Goal: Task Accomplishment & Management: Manage account settings

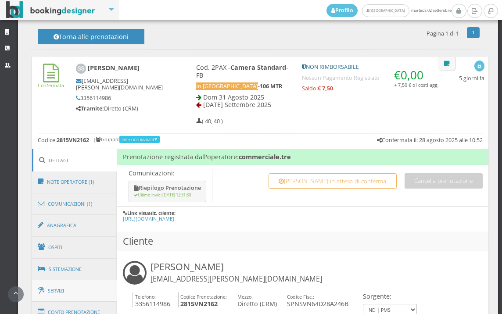
scroll to position [439, 0]
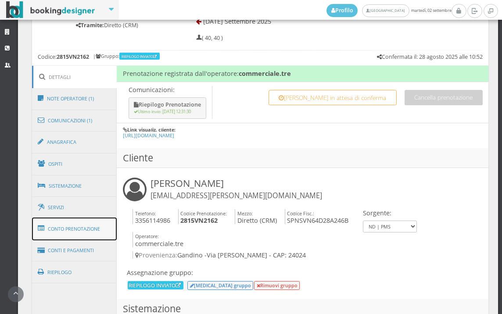
click at [72, 225] on link "Conto Prenotazione" at bounding box center [74, 229] width 85 height 23
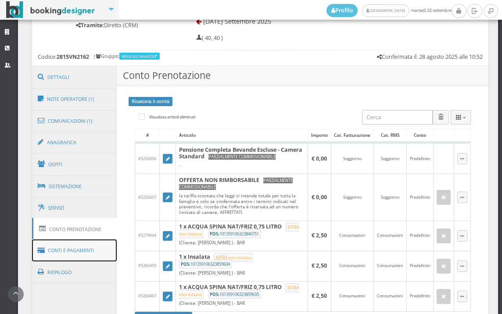
click at [87, 249] on link "Conti e Pagamenti" at bounding box center [74, 251] width 85 height 22
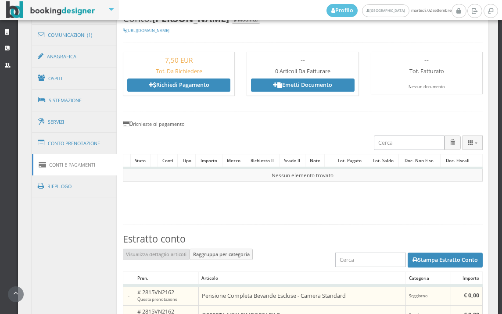
scroll to position [443, 0]
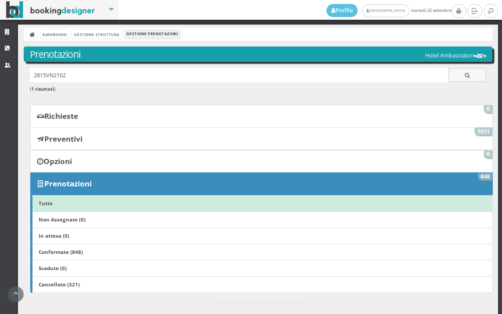
scroll to position [376, 0]
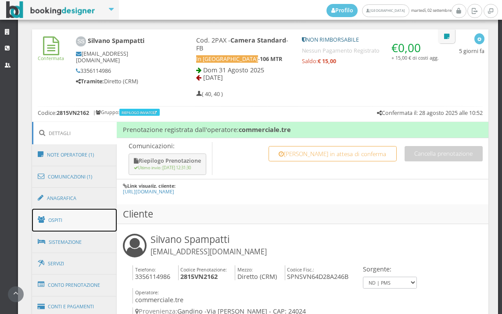
click at [85, 219] on link "Ospiti" at bounding box center [74, 220] width 85 height 23
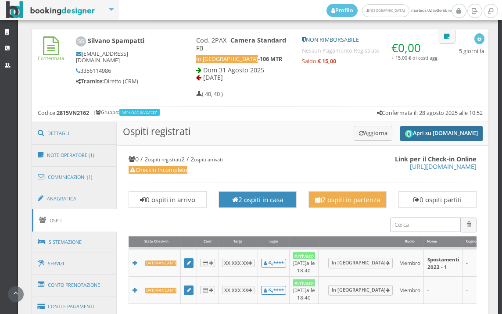
click at [438, 133] on button "Apri su [DOMAIN_NAME]" at bounding box center [442, 133] width 83 height 15
click at [371, 130] on button "Aggiorna" at bounding box center [373, 133] width 39 height 14
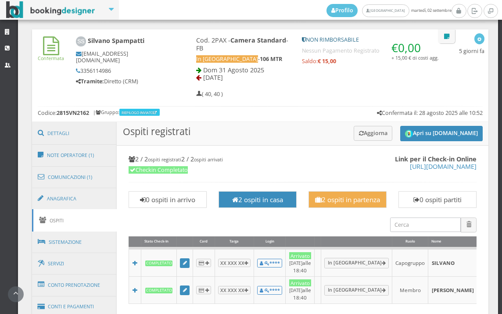
scroll to position [572, 0]
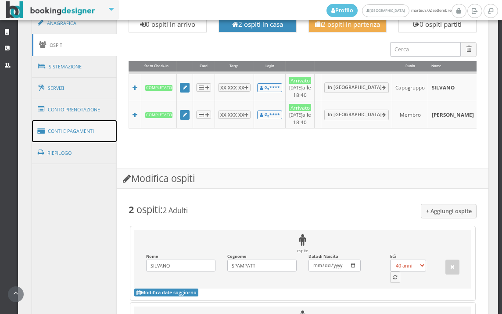
click at [88, 133] on link "Conti e Pagamenti" at bounding box center [74, 131] width 85 height 22
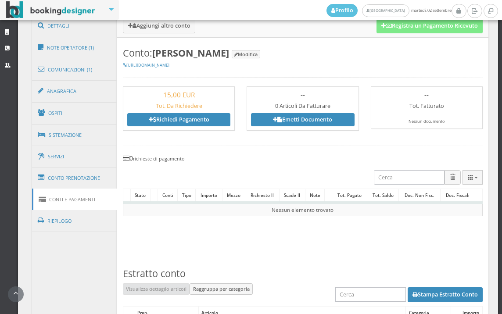
scroll to position [425, 0]
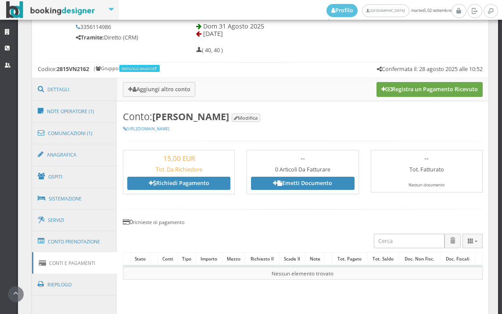
click at [428, 90] on button "Registra un Pagamento Ricevuto" at bounding box center [430, 89] width 106 height 15
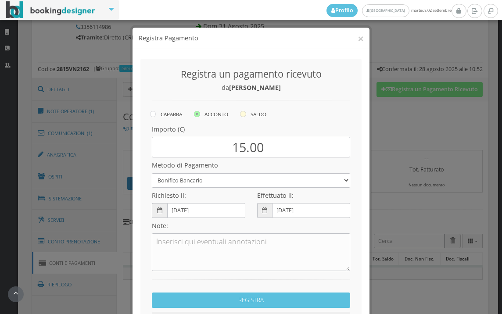
click at [241, 116] on icon at bounding box center [243, 114] width 6 height 6
radio input "true"
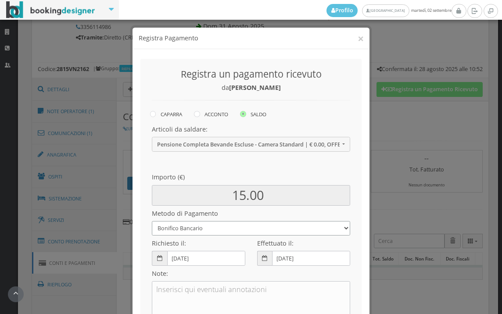
click at [206, 228] on select "Bonifico Bancario BONIFICO SUM UP Contanti Assegno Bancario Assegno Circolare V…" at bounding box center [251, 228] width 199 height 14
select select
click at [152, 221] on select "Bonifico Bancario BONIFICO SUM UP Contanti Assegno Bancario Assegno Circolare V…" at bounding box center [251, 228] width 199 height 14
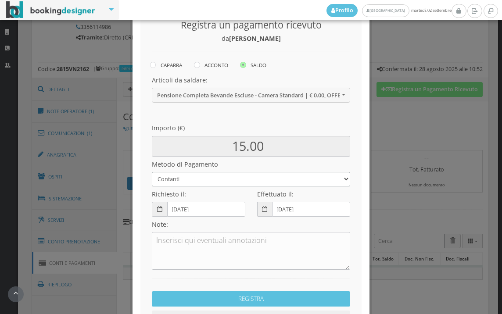
scroll to position [120, 0]
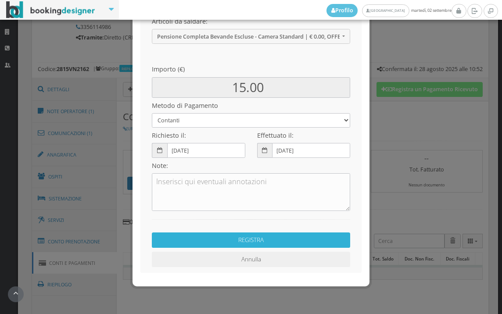
click at [242, 244] on button "REGISTRA" at bounding box center [251, 240] width 199 height 15
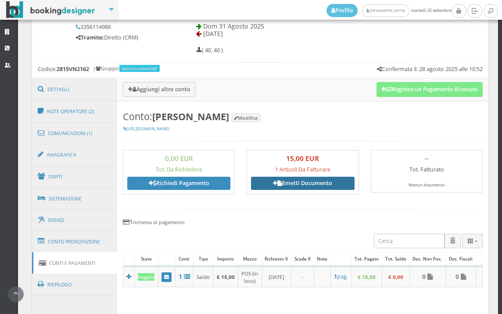
click at [288, 187] on link "Emetti Documento" at bounding box center [302, 183] width 103 height 13
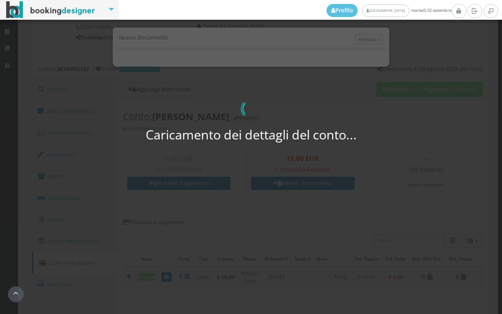
select select "PF"
select select "GANDINO"
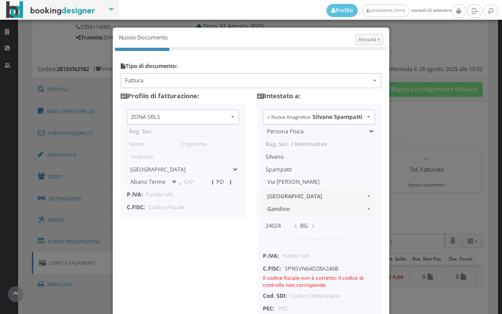
type input "ZONA SRLS"
type input "Vico V Durante, 8"
select select "Frattamaggiore"
type input "80027"
type input "NA"
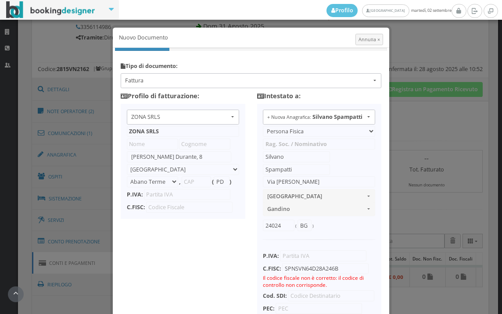
type input "10356321215"
click at [293, 269] on input "SPNSVN64D28A246B" at bounding box center [325, 268] width 87 height 11
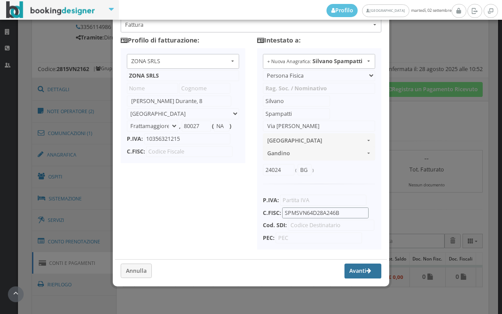
scroll to position [69, 0]
type input "SPMSVN64D28A246B"
click at [356, 267] on button "Avanti" at bounding box center [363, 271] width 37 height 15
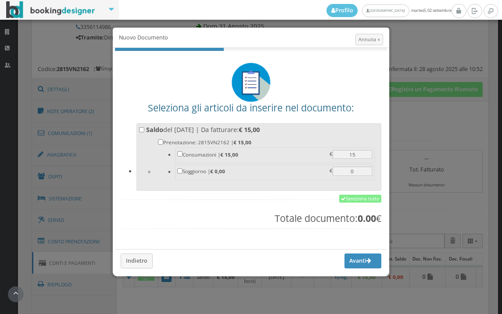
scroll to position [0, 0]
click at [361, 198] on link "Seleziona tutto" at bounding box center [360, 199] width 42 height 8
checkbox input "true"
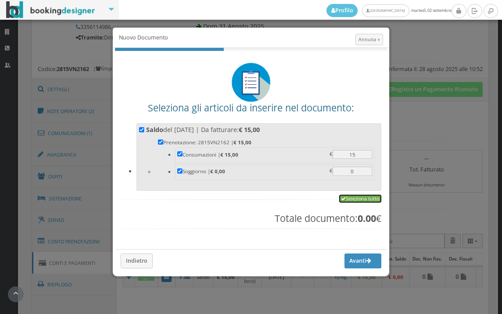
checkbox input "true"
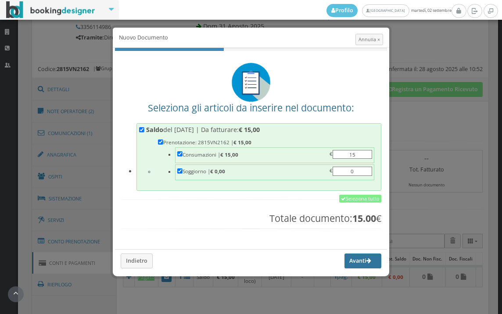
click at [352, 256] on button "Avanti" at bounding box center [363, 261] width 37 height 15
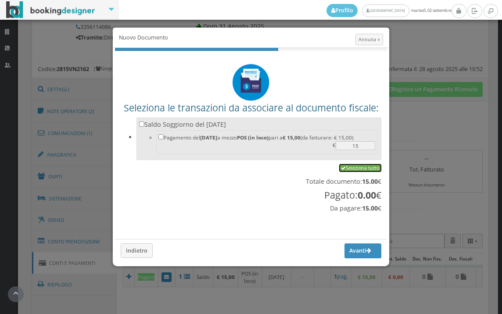
click at [369, 170] on link "Seleziona tutto" at bounding box center [360, 168] width 42 height 8
checkbox input "true"
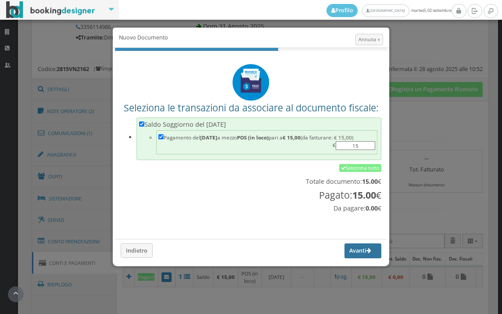
click at [362, 250] on button "Avanti" at bounding box center [363, 251] width 37 height 15
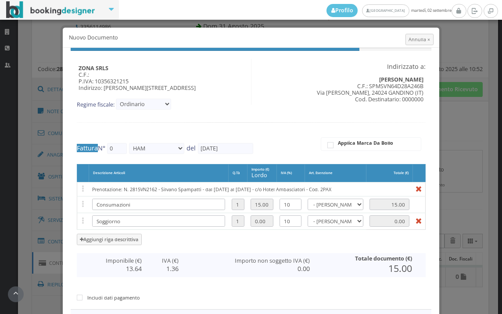
type input "573"
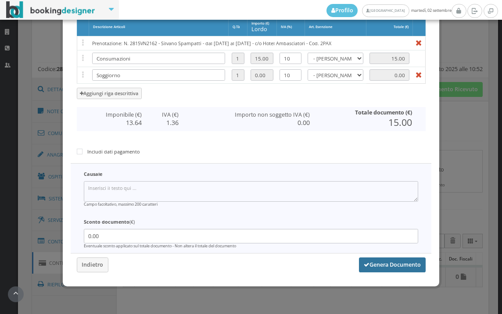
click at [388, 266] on button "Genera Documento" at bounding box center [392, 265] width 67 height 15
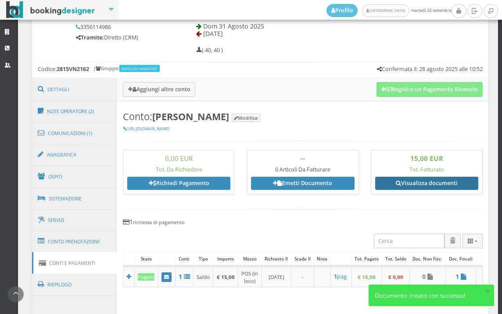
click at [427, 182] on link "Visualizza documenti" at bounding box center [426, 183] width 103 height 13
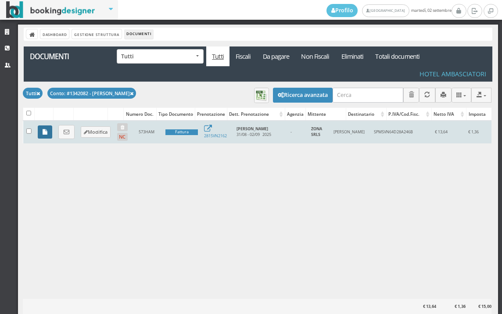
click at [46, 133] on icon at bounding box center [45, 133] width 5 height 6
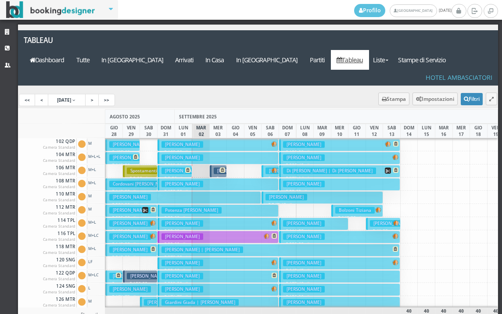
scroll to position [88, 0]
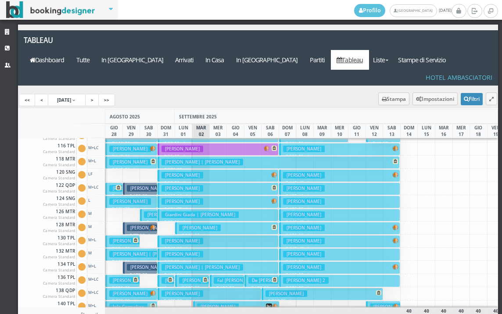
click at [175, 245] on p "€ 543.20 7 notti" at bounding box center [219, 248] width 115 height 7
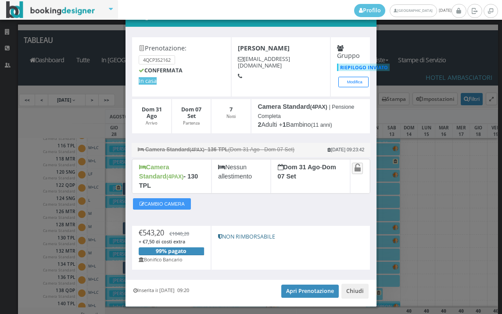
scroll to position [35, 0]
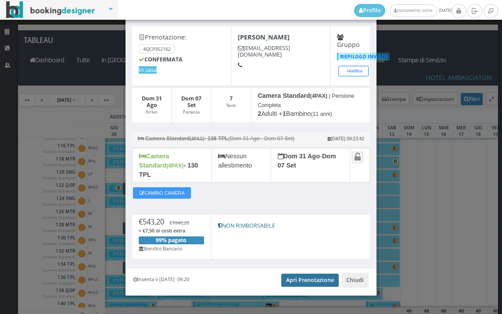
click at [298, 274] on link "Apri Prenotazione" at bounding box center [311, 280] width 58 height 13
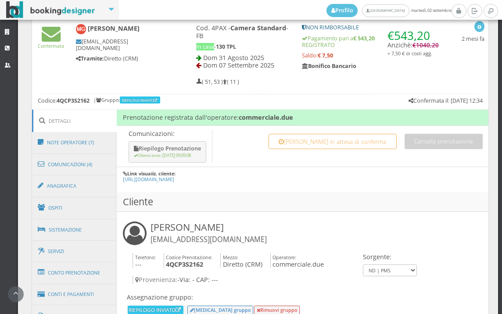
scroll to position [488, 0]
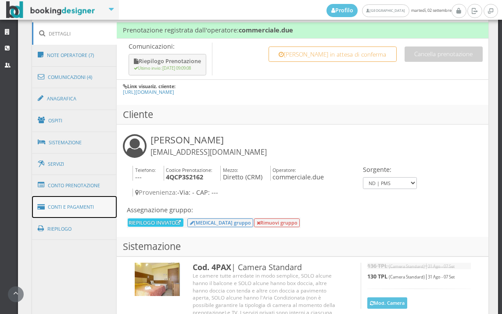
click at [94, 212] on link "Conti e Pagamenti" at bounding box center [74, 207] width 85 height 22
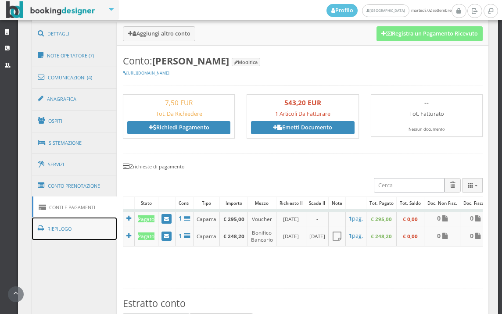
click at [75, 231] on link "Riepilogo" at bounding box center [74, 229] width 85 height 23
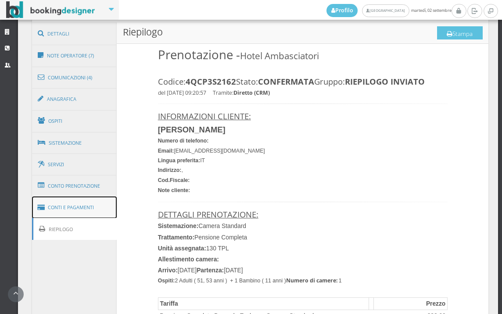
click at [81, 208] on link "Conti e Pagamenti" at bounding box center [74, 208] width 85 height 22
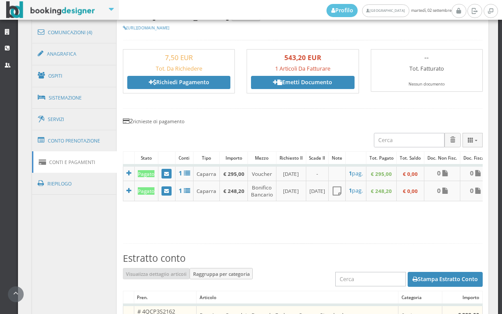
scroll to position [537, 0]
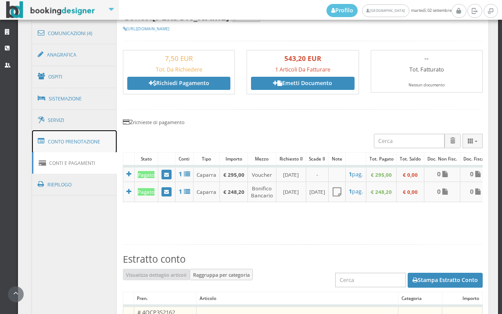
click at [75, 149] on link "Conto Prenotazione" at bounding box center [74, 141] width 85 height 23
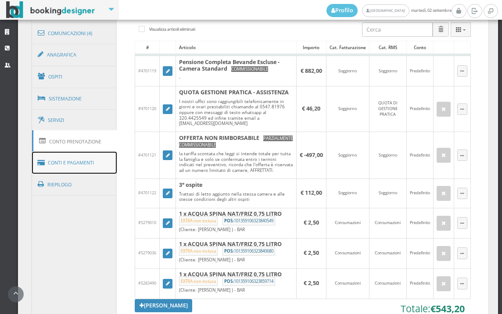
click at [83, 165] on link "Conti e Pagamenti" at bounding box center [74, 163] width 85 height 22
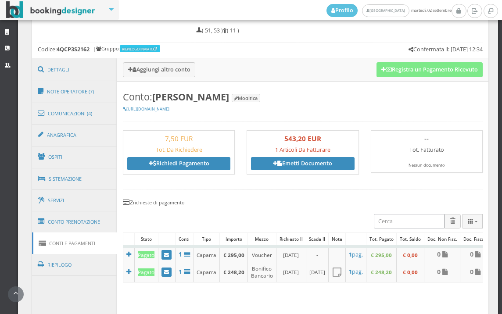
scroll to position [439, 0]
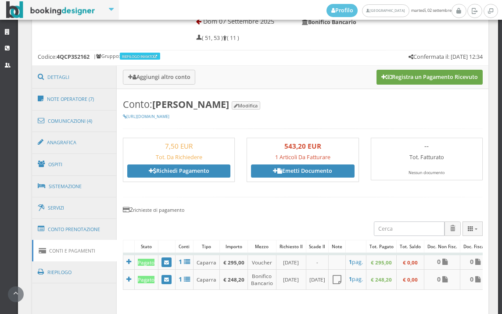
click at [416, 81] on button "Registra un Pagamento Ricevuto" at bounding box center [430, 77] width 106 height 15
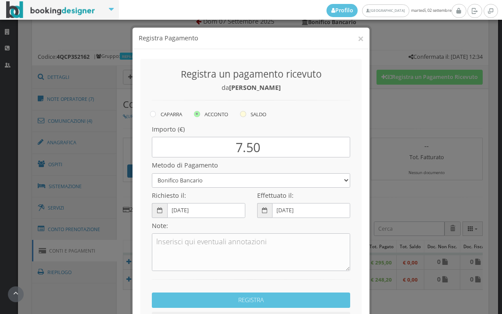
click at [242, 115] on icon at bounding box center [243, 114] width 6 height 6
radio input "true"
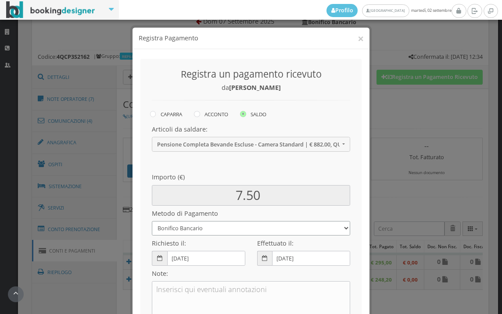
click at [221, 233] on select "Bonifico Bancario BONIFICO SUM UP Contanti Assegno Bancario Assegno Circolare V…" at bounding box center [251, 228] width 199 height 14
select select
click at [152, 221] on select "Bonifico Bancario BONIFICO SUM UP Contanti Assegno Bancario Assegno Circolare V…" at bounding box center [251, 228] width 199 height 14
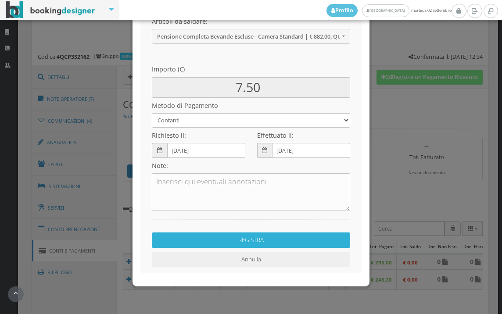
click at [242, 243] on button "REGISTRA" at bounding box center [251, 240] width 199 height 15
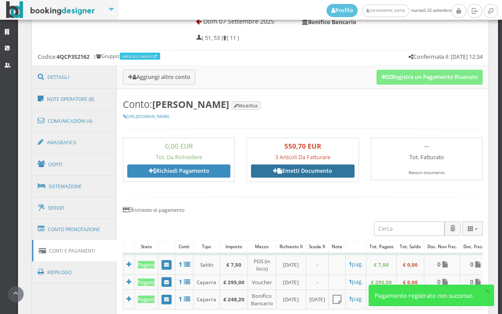
click at [299, 172] on link "Emetti Documento" at bounding box center [302, 171] width 103 height 13
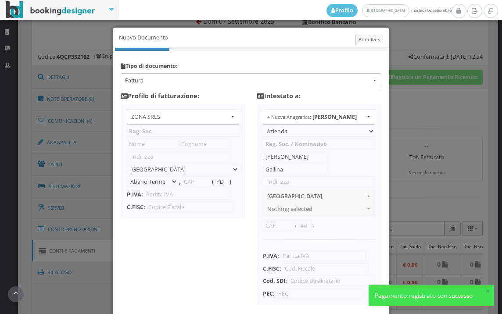
type input "ZONA SRLS"
type input "Vico V Durante, 8"
select select "Frattamaggiore"
type input "80027"
type input "NA"
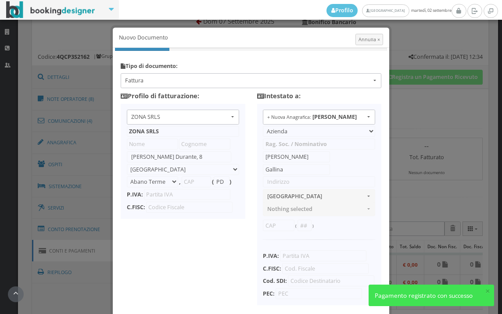
type input "10356321215"
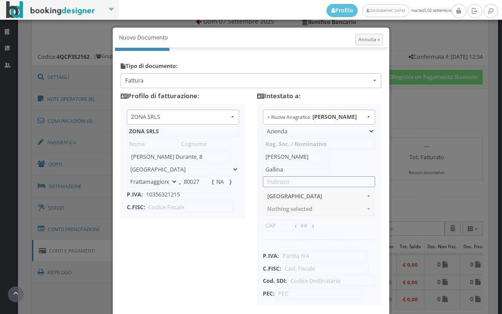
click at [288, 183] on input "text" at bounding box center [319, 182] width 112 height 11
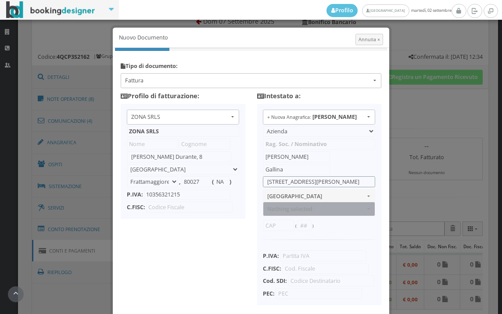
type input "VIA ALDO MORO 2"
click at [316, 203] on button "Nothing selected" at bounding box center [319, 209] width 112 height 14
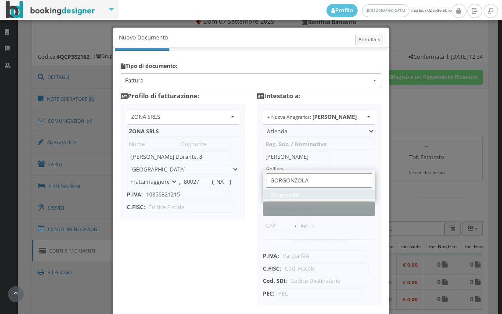
type input "GORGONZOLA"
click at [294, 195] on span "Gorgonzola" at bounding box center [285, 194] width 28 height 7
select select "GORGONZOLA"
type input "MI"
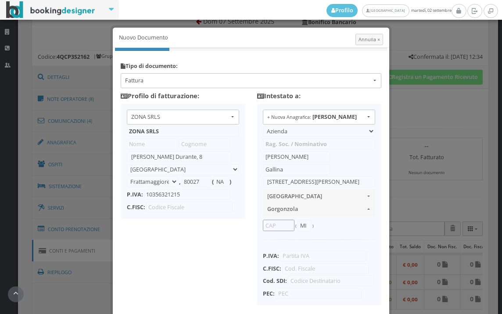
click at [271, 223] on input "text" at bounding box center [279, 225] width 32 height 11
type input "20064"
click at [304, 270] on input "text" at bounding box center [325, 268] width 87 height 11
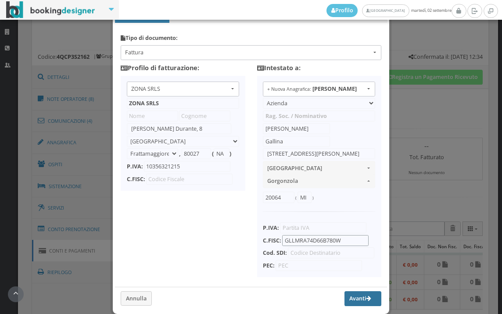
scroll to position [69, 0]
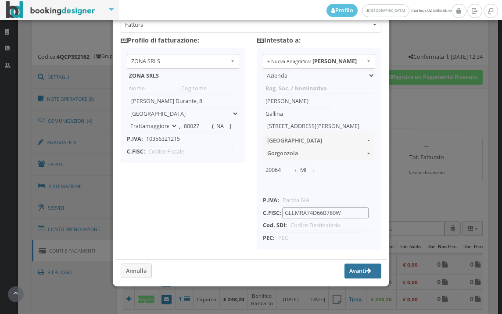
type input "GLLMRA74D66B780W"
click at [346, 269] on button "Avanti" at bounding box center [363, 271] width 37 height 15
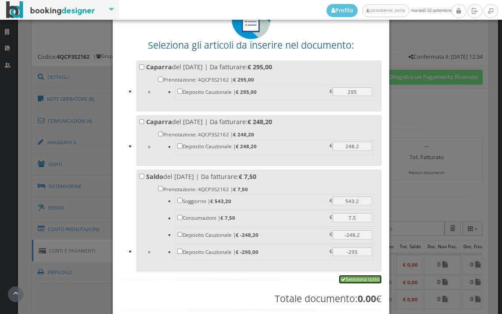
click at [351, 279] on link "Seleziona tutto" at bounding box center [360, 280] width 42 height 8
checkbox input "true"
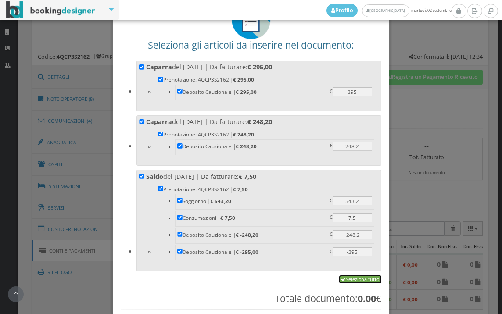
checkbox input "true"
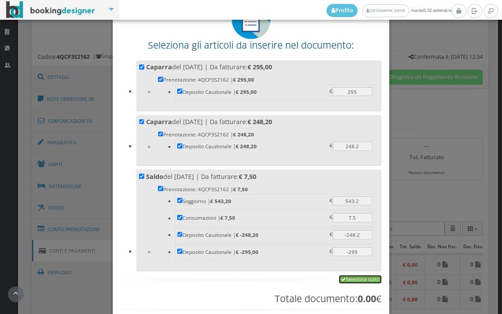
checkbox input "true"
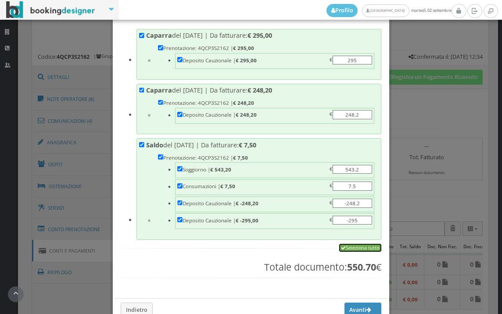
scroll to position [148, 0]
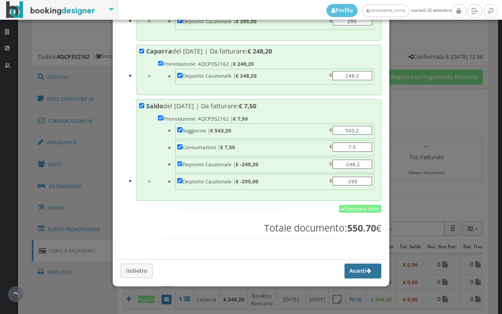
click at [351, 271] on button "Avanti" at bounding box center [363, 271] width 37 height 15
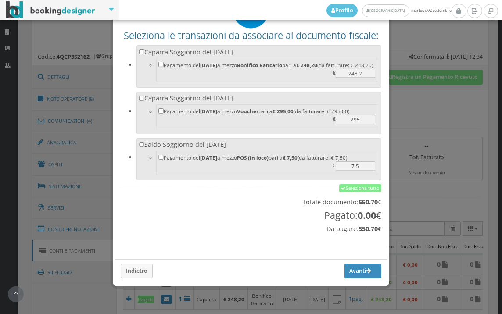
scroll to position [80, 0]
click at [352, 187] on link "Seleziona tutto" at bounding box center [360, 188] width 42 height 8
checkbox input "true"
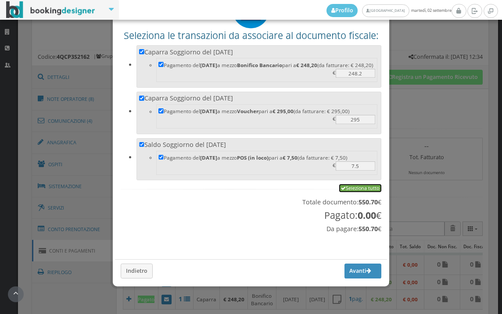
checkbox input "true"
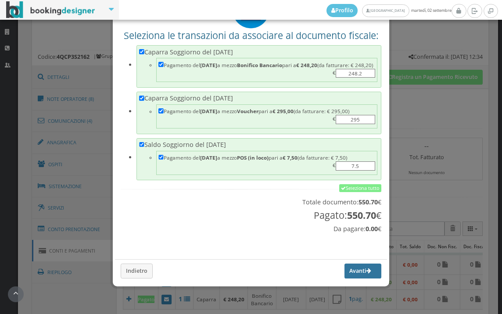
click at [352, 271] on button "Avanti" at bounding box center [363, 271] width 37 height 15
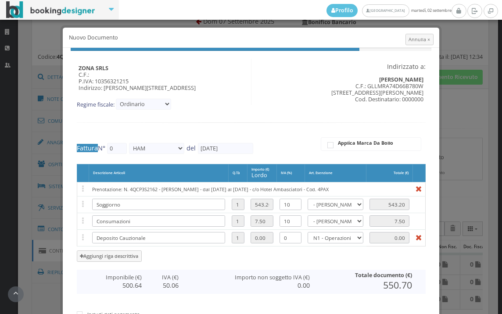
type input "574"
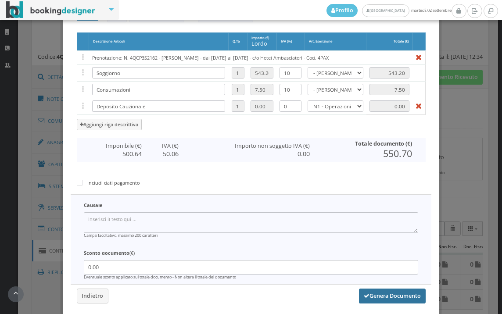
click at [392, 292] on button "Genera Documento" at bounding box center [392, 296] width 67 height 15
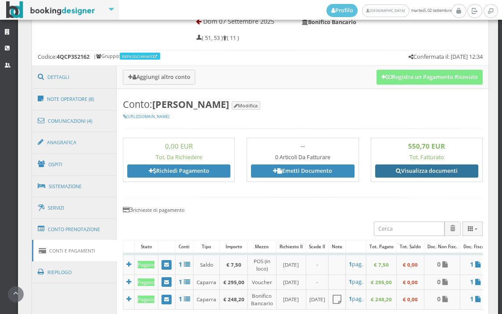
click at [396, 177] on link "Visualizza documenti" at bounding box center [426, 171] width 103 height 13
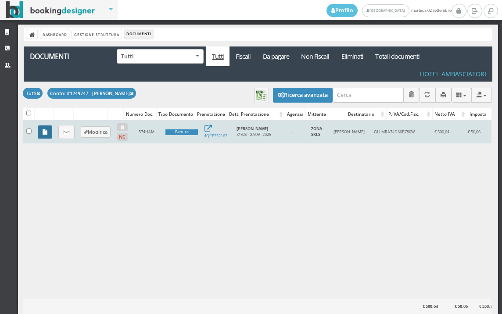
click at [43, 135] on icon at bounding box center [45, 133] width 5 height 6
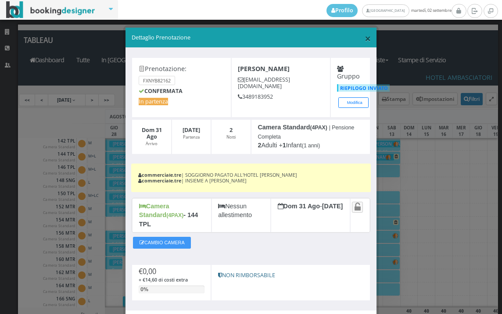
click at [365, 43] on span "×" at bounding box center [368, 38] width 6 height 15
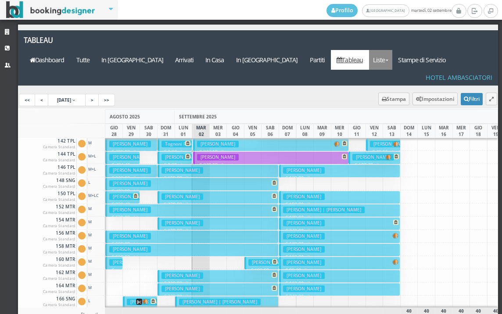
click at [392, 50] on link "Liste" at bounding box center [380, 60] width 23 height 20
click at [397, 101] on link "Foglio Pulizie" at bounding box center [400, 108] width 63 height 15
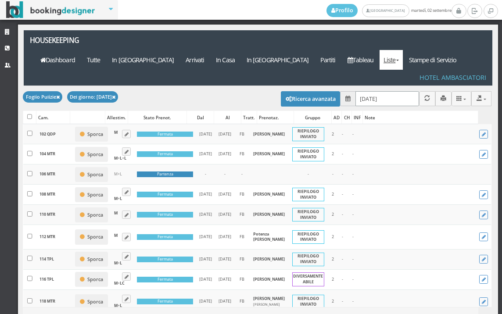
click at [396, 91] on input "[DATE]" at bounding box center [388, 98] width 64 height 14
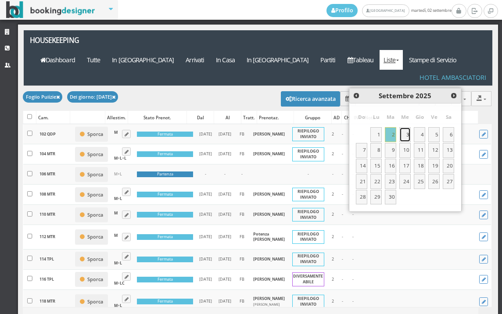
click at [407, 136] on link "3" at bounding box center [405, 134] width 11 height 15
type input "[DATE]"
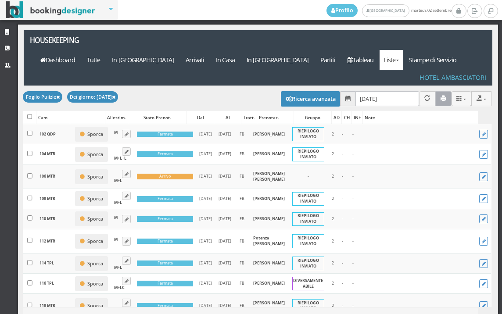
click at [437, 91] on button "button" at bounding box center [444, 98] width 16 height 14
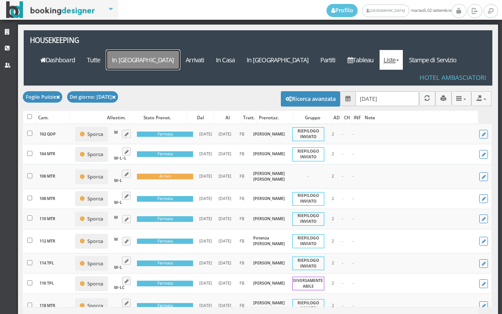
click at [180, 50] on a=pms-arrival-reservations"] "In [GEOGRAPHIC_DATA]" at bounding box center [143, 60] width 74 height 20
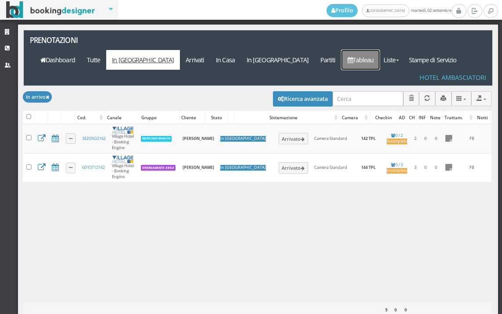
click at [371, 50] on link "Tableau" at bounding box center [361, 60] width 38 height 20
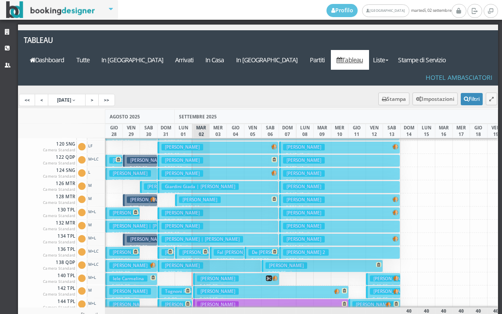
scroll to position [132, 0]
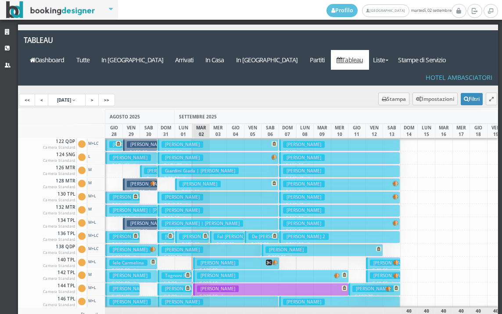
click at [191, 194] on h3 "[PERSON_NAME]" at bounding box center [183, 197] width 42 height 7
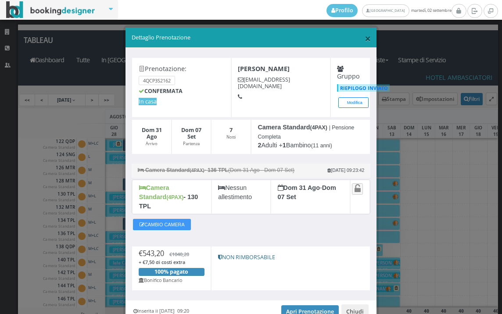
click at [365, 36] on span "×" at bounding box center [368, 38] width 6 height 15
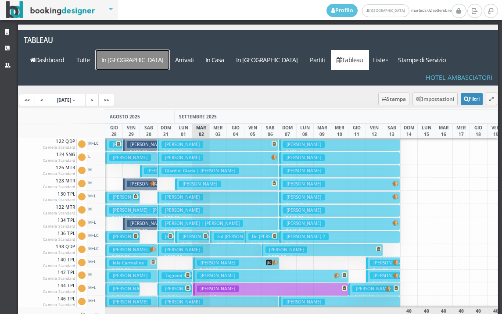
click at [170, 50] on a=pms-arrival-reservations"] "In [GEOGRAPHIC_DATA]" at bounding box center [133, 60] width 74 height 20
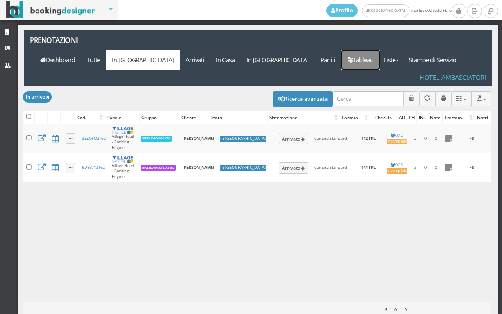
click at [378, 50] on link "Tableau" at bounding box center [361, 60] width 38 height 20
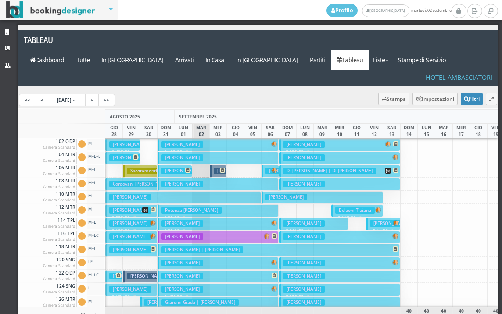
click at [221, 168] on icon at bounding box center [222, 170] width 5 height 5
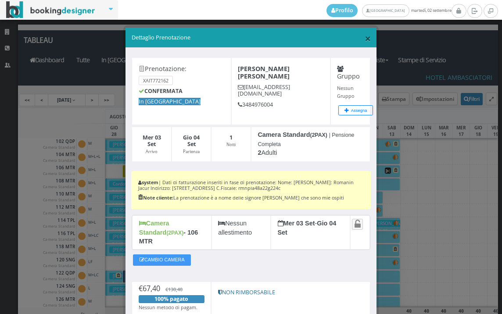
click at [366, 40] on span "×" at bounding box center [368, 38] width 6 height 15
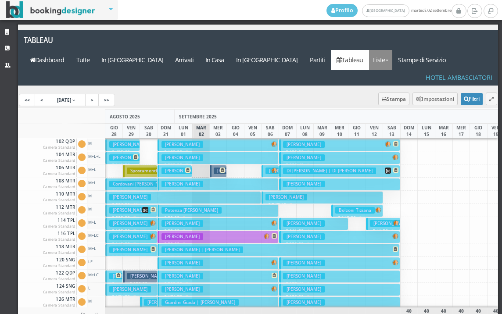
click at [392, 50] on link "Liste" at bounding box center [380, 60] width 23 height 20
click at [406, 101] on link "Foglio Pulizie" at bounding box center [400, 108] width 63 height 15
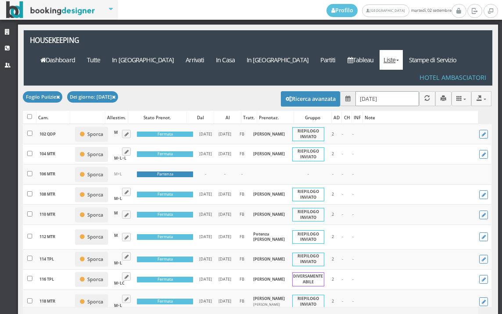
click at [397, 91] on input "[DATE]" at bounding box center [388, 98] width 64 height 14
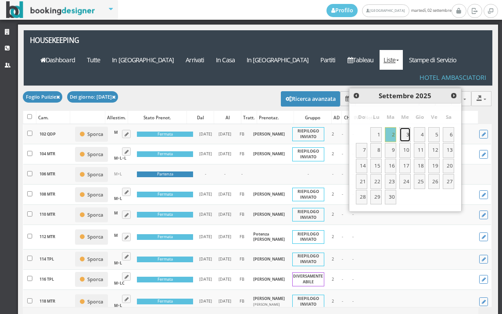
click at [406, 139] on link "3" at bounding box center [405, 134] width 11 height 15
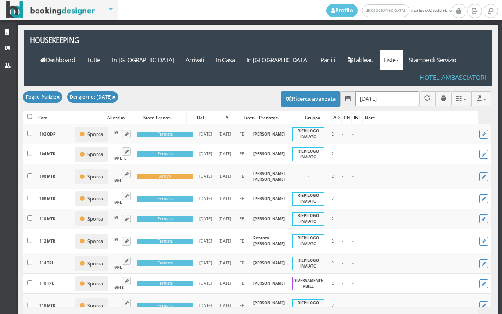
click at [388, 91] on input "[DATE]" at bounding box center [388, 98] width 64 height 14
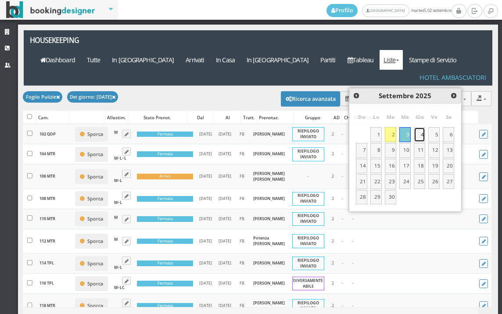
click at [424, 137] on link "4" at bounding box center [419, 134] width 11 height 15
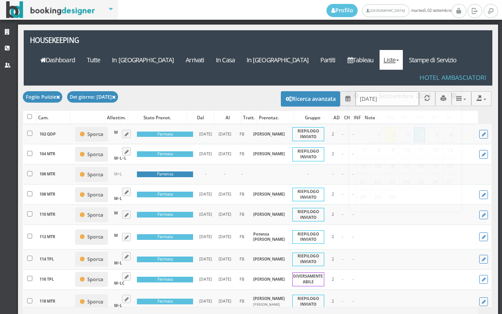
click at [388, 91] on input "[DATE]" at bounding box center [388, 98] width 64 height 14
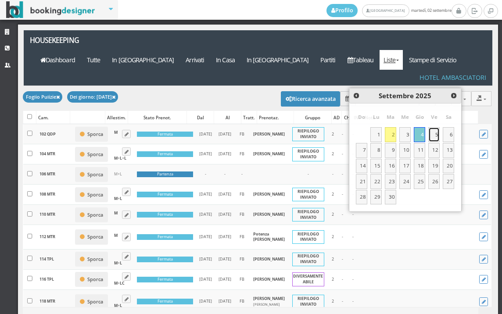
click at [432, 136] on link "5" at bounding box center [434, 134] width 11 height 15
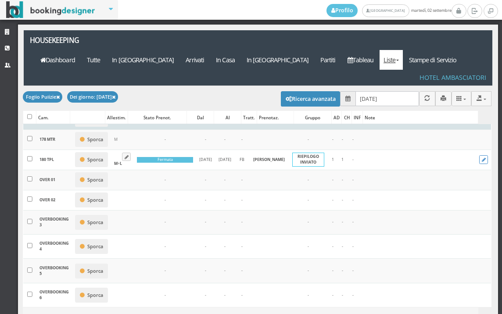
scroll to position [878, 0]
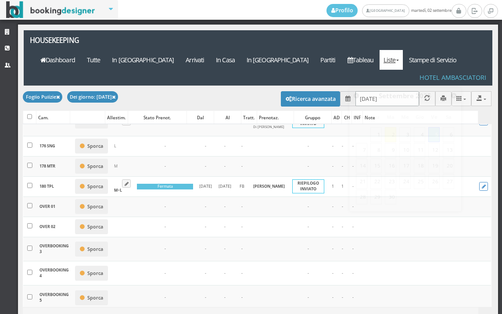
click at [387, 91] on input "[DATE]" at bounding box center [388, 98] width 64 height 14
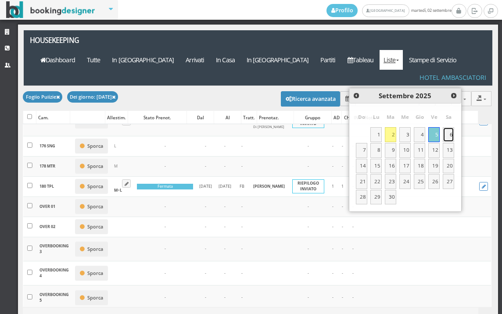
click at [448, 135] on link "6" at bounding box center [448, 134] width 11 height 15
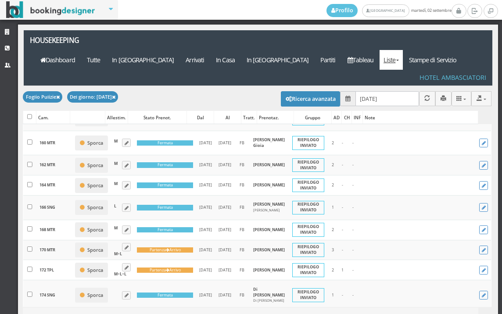
scroll to position [780, 0]
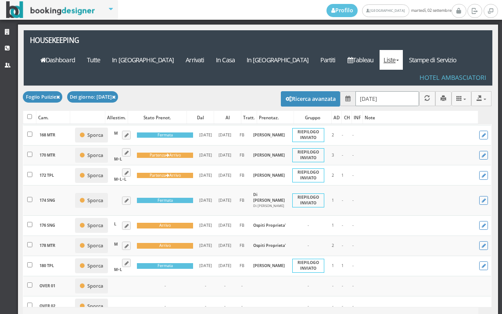
click at [384, 91] on input "[DATE]" at bounding box center [388, 98] width 64 height 14
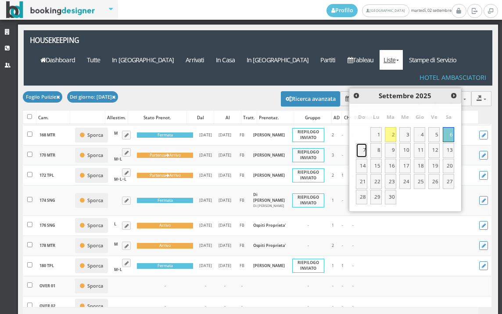
click at [366, 152] on link "7" at bounding box center [361, 150] width 11 height 15
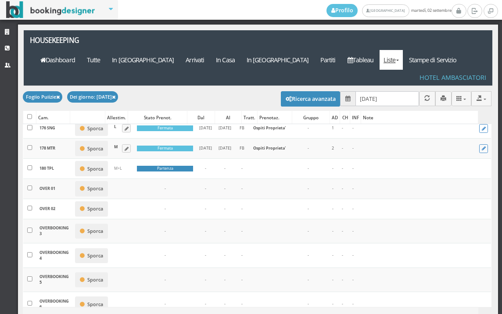
scroll to position [878, 0]
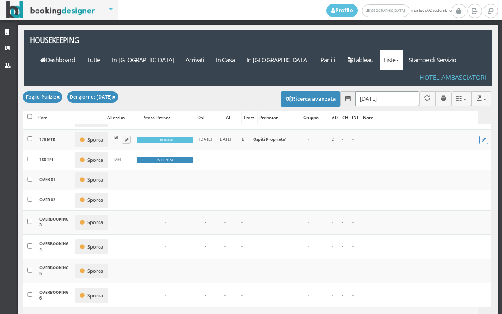
click at [379, 91] on input "[DATE]" at bounding box center [388, 98] width 64 height 14
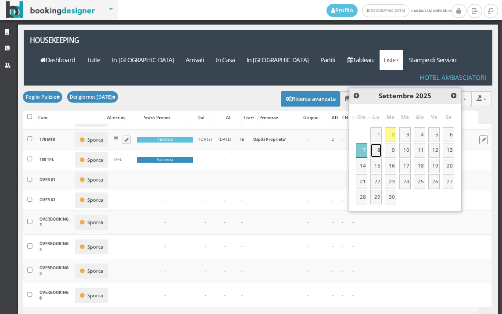
click at [377, 152] on link "8" at bounding box center [376, 150] width 11 height 15
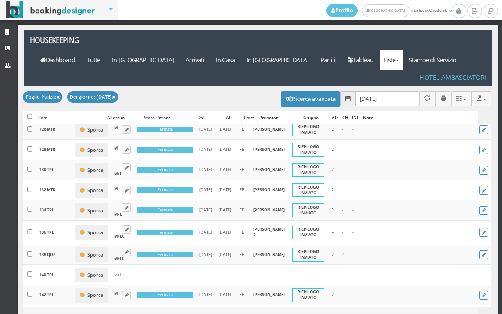
scroll to position [293, 0]
click at [373, 91] on input "[DATE]" at bounding box center [388, 98] width 64 height 14
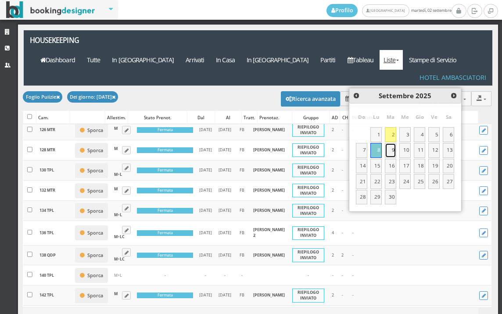
click at [389, 147] on link "9" at bounding box center [390, 150] width 11 height 15
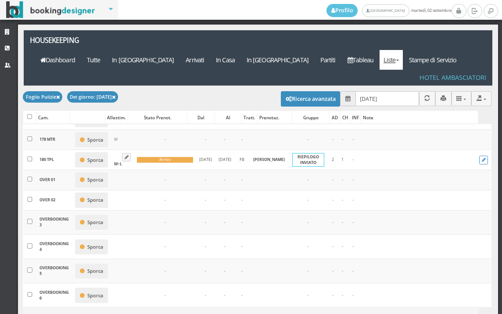
scroll to position [927, 0]
click at [385, 91] on input "[DATE]" at bounding box center [388, 98] width 64 height 14
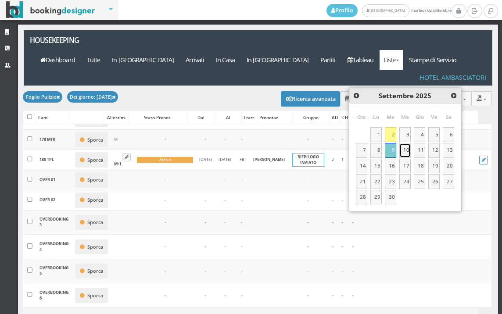
click at [407, 155] on link "10" at bounding box center [405, 150] width 11 height 15
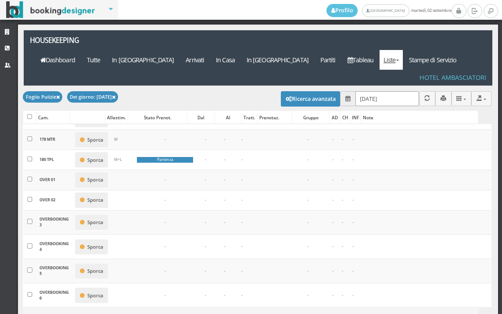
click at [386, 91] on input "[DATE]" at bounding box center [388, 98] width 64 height 14
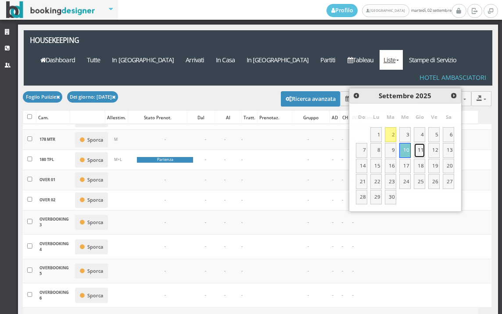
click at [419, 152] on link "11" at bounding box center [419, 150] width 11 height 15
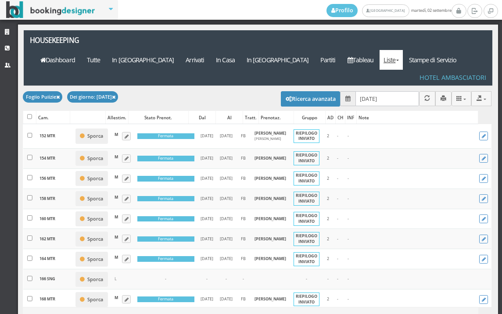
scroll to position [537, 0]
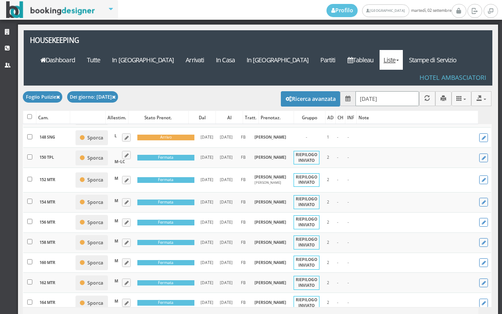
click at [391, 91] on input "[DATE]" at bounding box center [388, 98] width 64 height 14
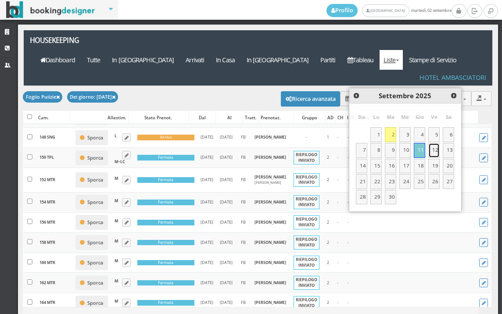
click at [438, 149] on link "12" at bounding box center [434, 150] width 11 height 15
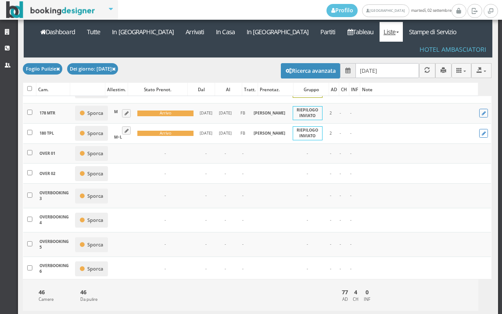
scroll to position [829, 0]
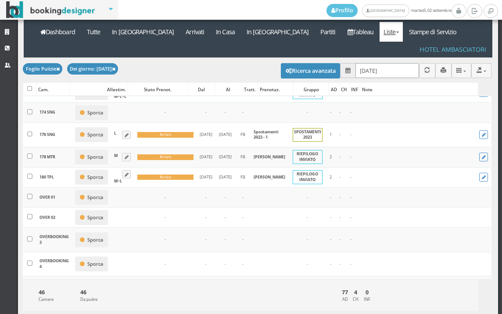
click at [364, 63] on input "[DATE]" at bounding box center [388, 70] width 64 height 14
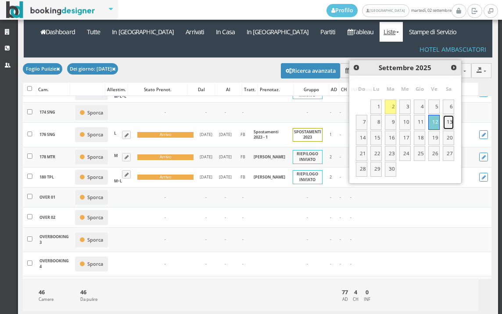
click at [450, 124] on link "13" at bounding box center [448, 122] width 11 height 15
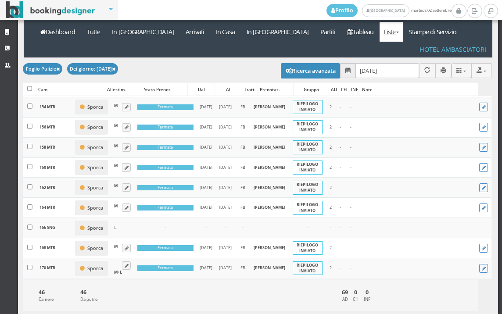
scroll to position [600, 0]
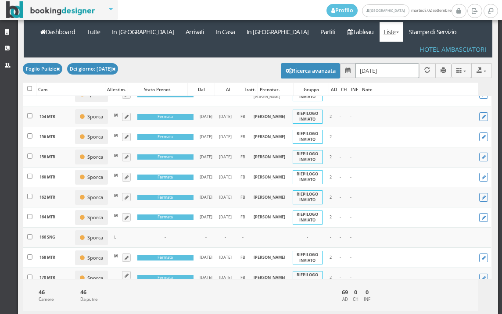
click at [389, 63] on input "[DATE]" at bounding box center [388, 70] width 64 height 14
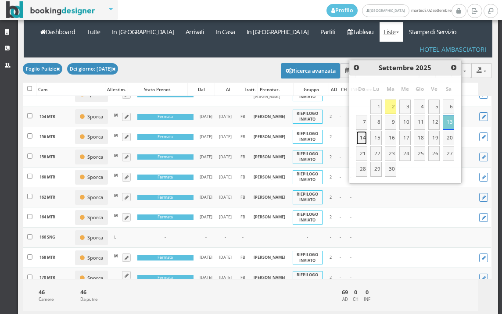
click at [359, 139] on link "14" at bounding box center [361, 138] width 11 height 15
type input "[DATE]"
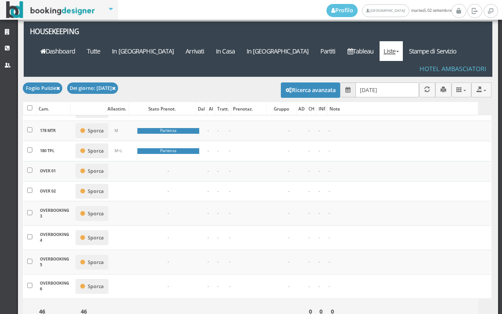
scroll to position [0, 0]
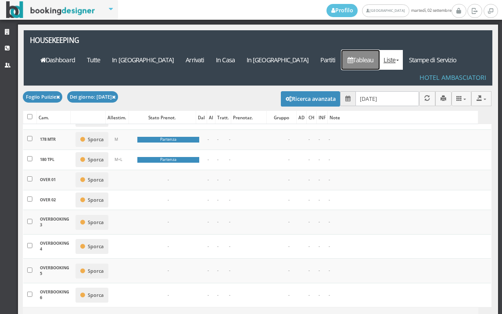
click at [359, 50] on link "Tableau" at bounding box center [361, 60] width 38 height 20
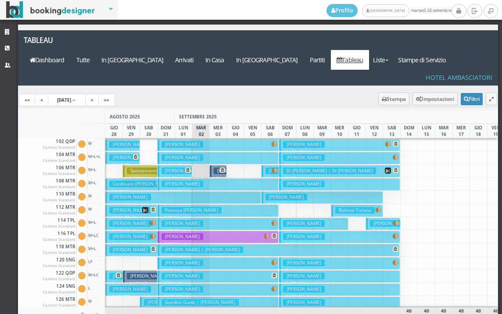
scroll to position [132, 0]
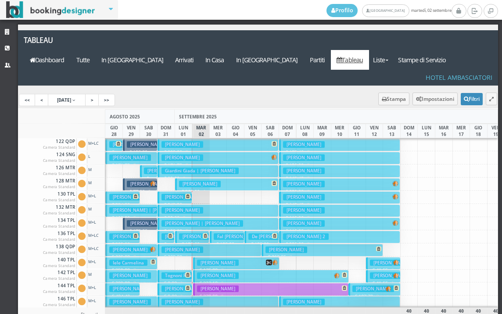
click at [174, 194] on h3 "Gallina Maria" at bounding box center [183, 197] width 42 height 7
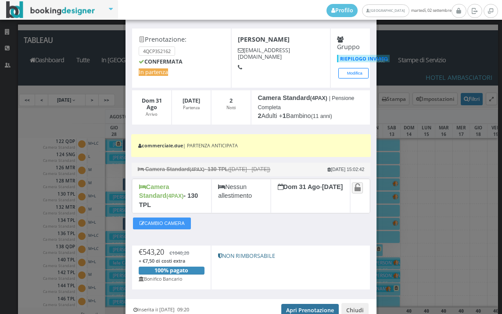
scroll to position [67, 0]
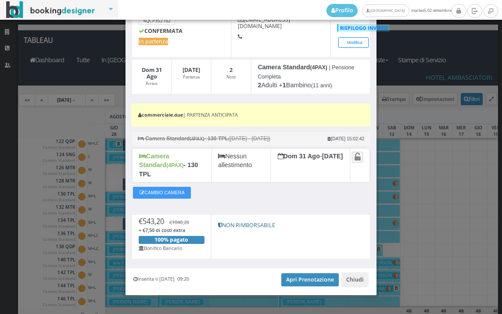
click at [304, 269] on div "Inserita il 26 Giu 2025 09:20 Apri Prenotazione Chiudi" at bounding box center [251, 282] width 251 height 27
click at [304, 274] on link "Apri Prenotazione" at bounding box center [311, 280] width 58 height 13
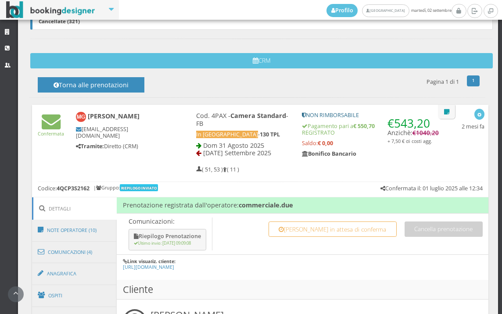
scroll to position [537, 0]
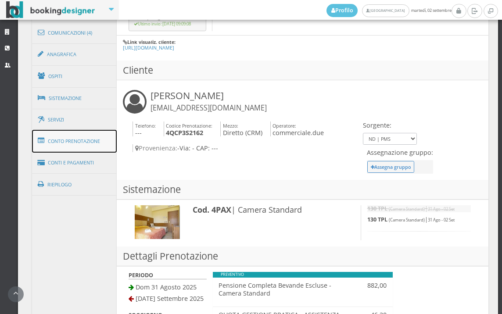
click at [79, 147] on link "Conto Prenotazione" at bounding box center [74, 141] width 85 height 23
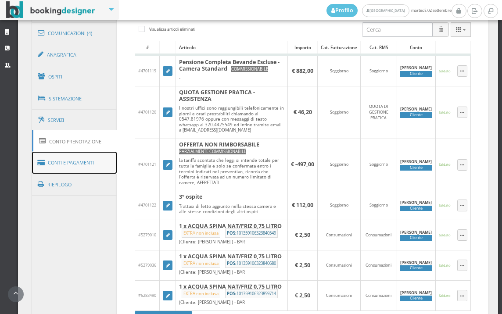
click at [72, 162] on link "Conti e Pagamenti" at bounding box center [74, 163] width 85 height 22
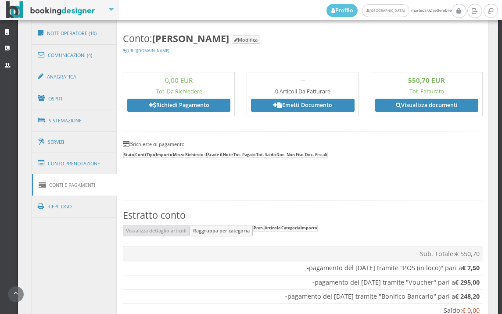
scroll to position [425, 0]
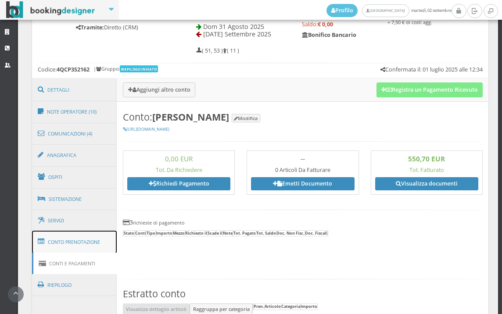
click at [99, 245] on link "Conto Prenotazione" at bounding box center [74, 242] width 85 height 23
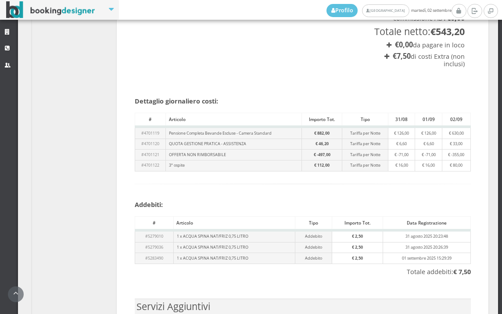
scroll to position [962, 0]
